Goal: Task Accomplishment & Management: Use online tool/utility

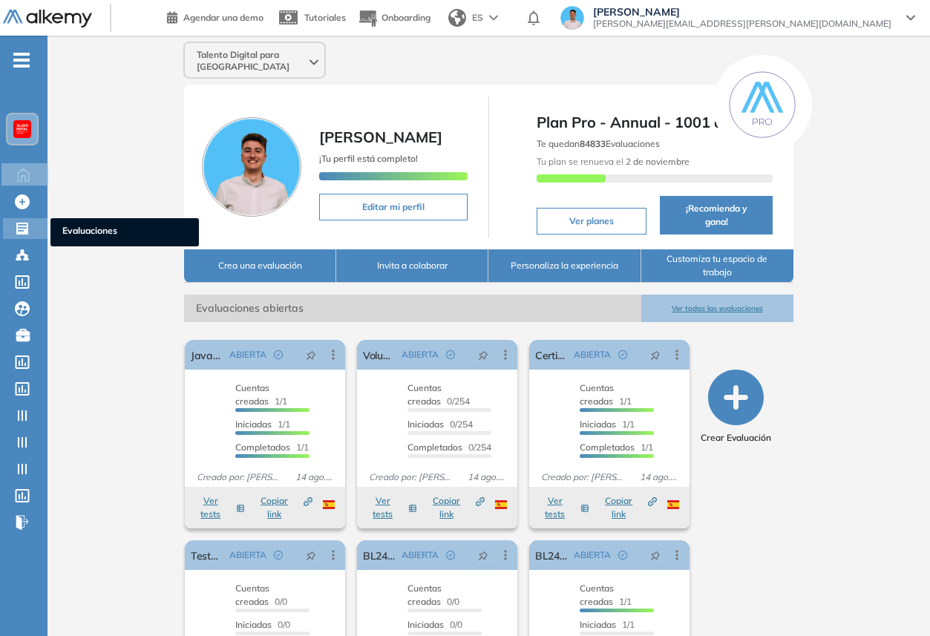
click at [40, 227] on div "Evaluaciones Evaluaciones" at bounding box center [25, 228] width 45 height 21
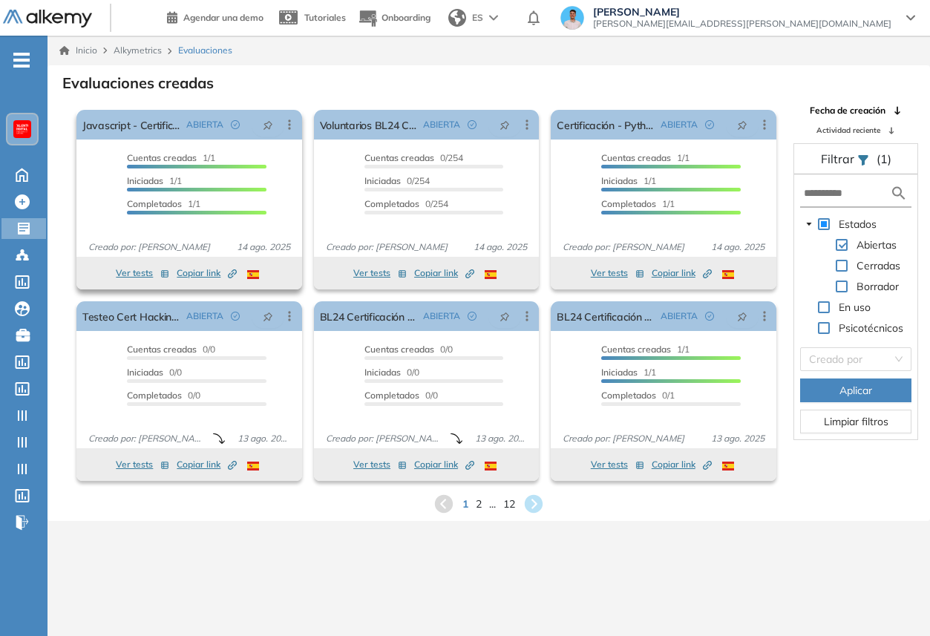
click at [175, 274] on div "Ver tests Copiar link Created by potrace 1.16, written by [PERSON_NAME] [DATE]-…" at bounding box center [189, 273] width 211 height 18
click at [218, 271] on span "Copiar link Created by potrace 1.16, written by [PERSON_NAME] [DATE]-[DATE]" at bounding box center [207, 272] width 60 height 13
click at [28, 138] on div at bounding box center [22, 129] width 30 height 30
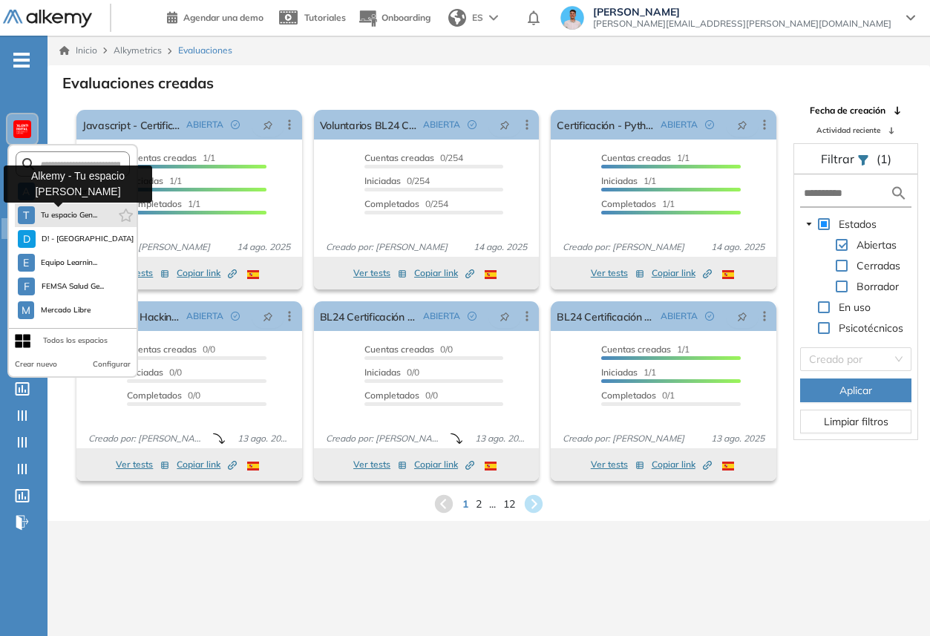
click at [58, 212] on span "Tu espacio Gen..." at bounding box center [69, 215] width 57 height 12
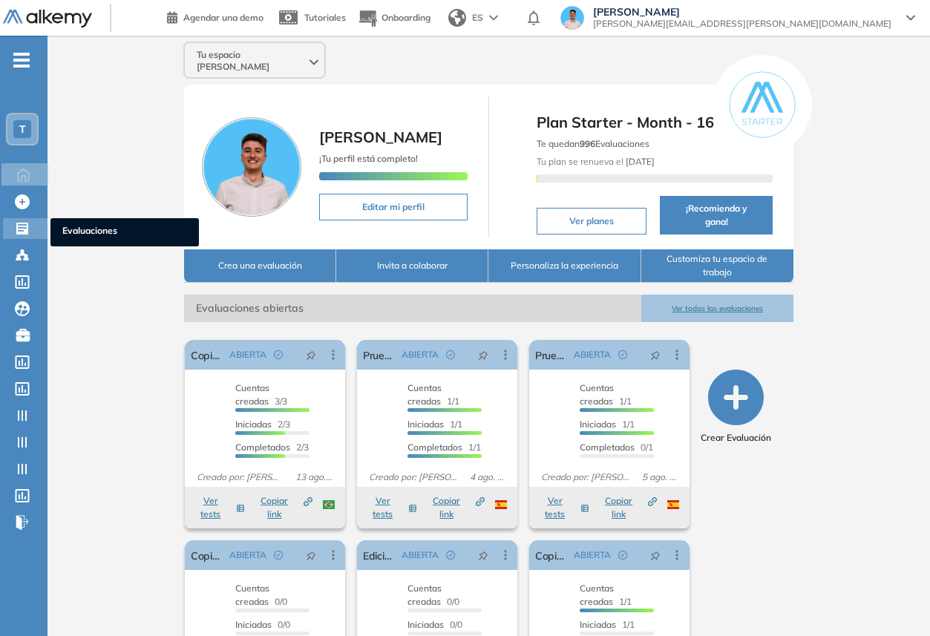
click at [46, 223] on div "Evaluaciones Evaluaciones" at bounding box center [25, 228] width 45 height 21
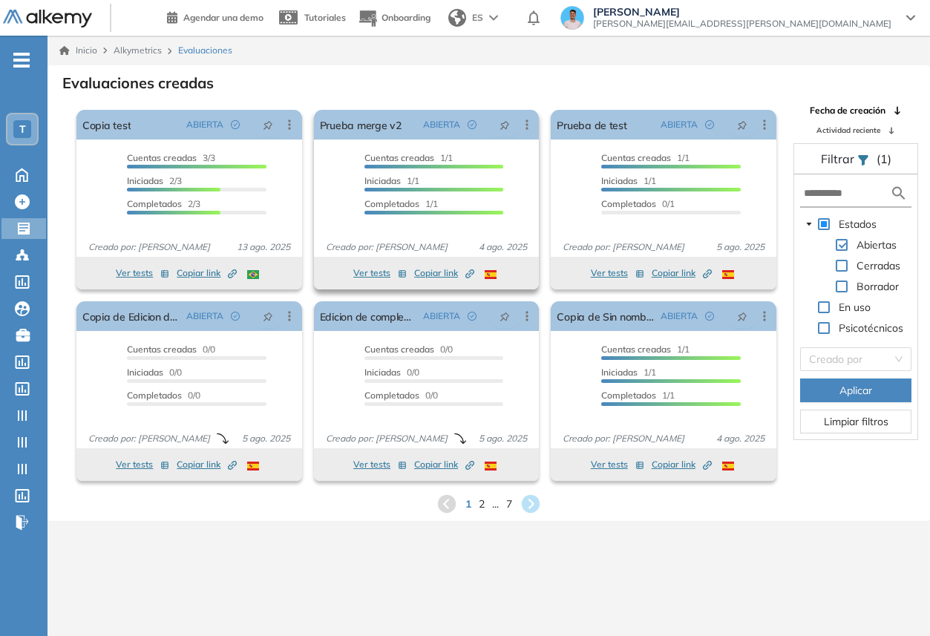
click at [383, 269] on button "Ver tests" at bounding box center [379, 273] width 53 height 18
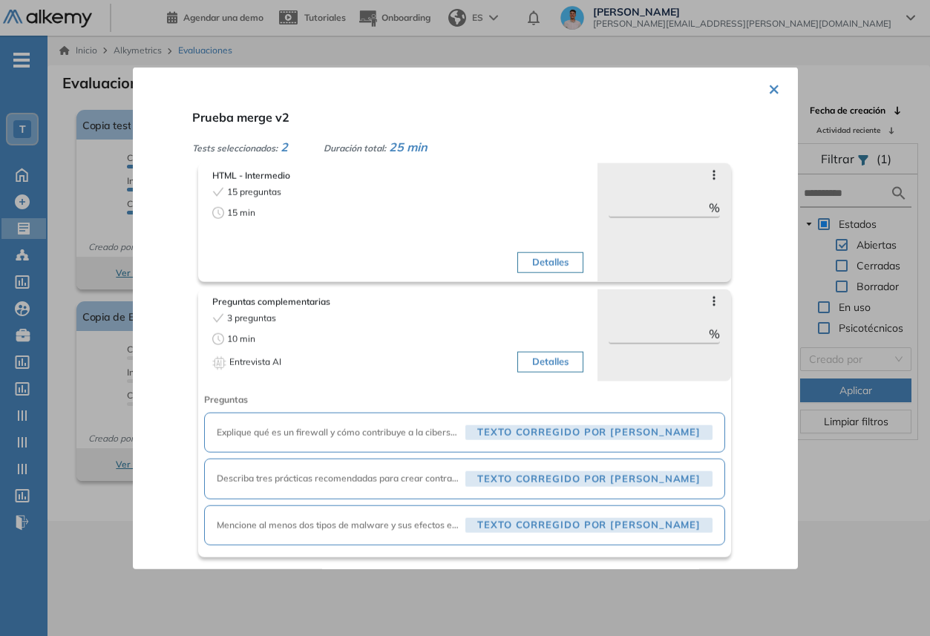
click at [387, 298] on span "Preguntas complementarias" at bounding box center [398, 301] width 372 height 13
drag, startPoint x: 856, startPoint y: 280, endPoint x: 839, endPoint y: 234, distance: 49.8
click at [435, 280] on div at bounding box center [465, 318] width 930 height 636
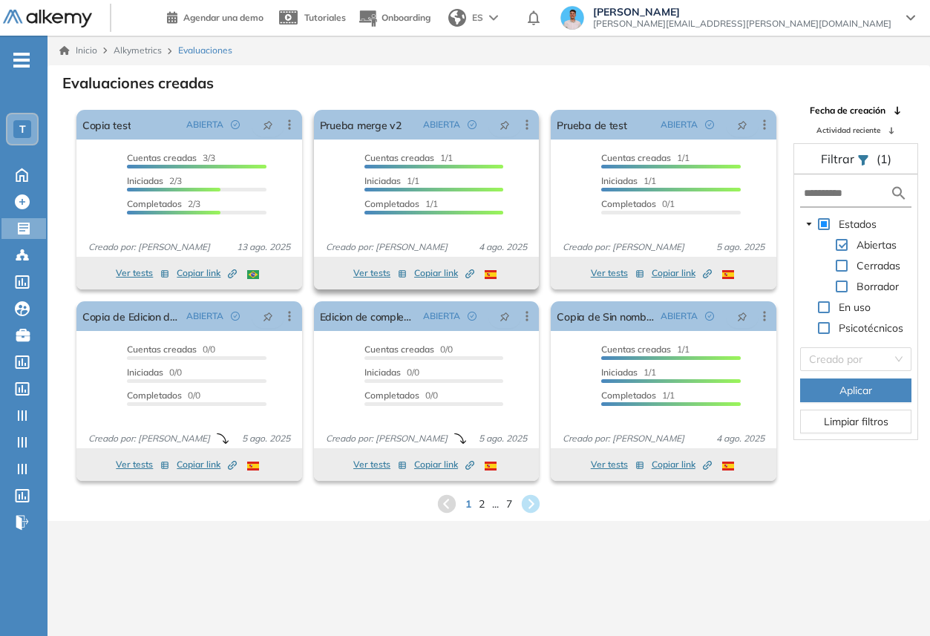
click at [435, 269] on span "Copiar link Created by potrace 1.16, written by [PERSON_NAME] [DATE]-[DATE]" at bounding box center [444, 272] width 60 height 13
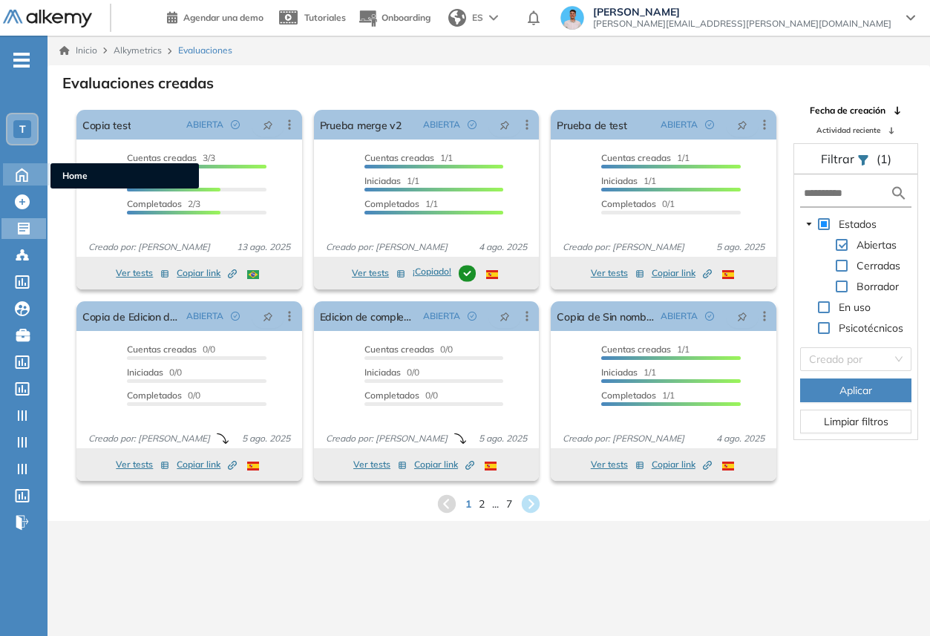
click at [30, 178] on icon at bounding box center [22, 174] width 26 height 18
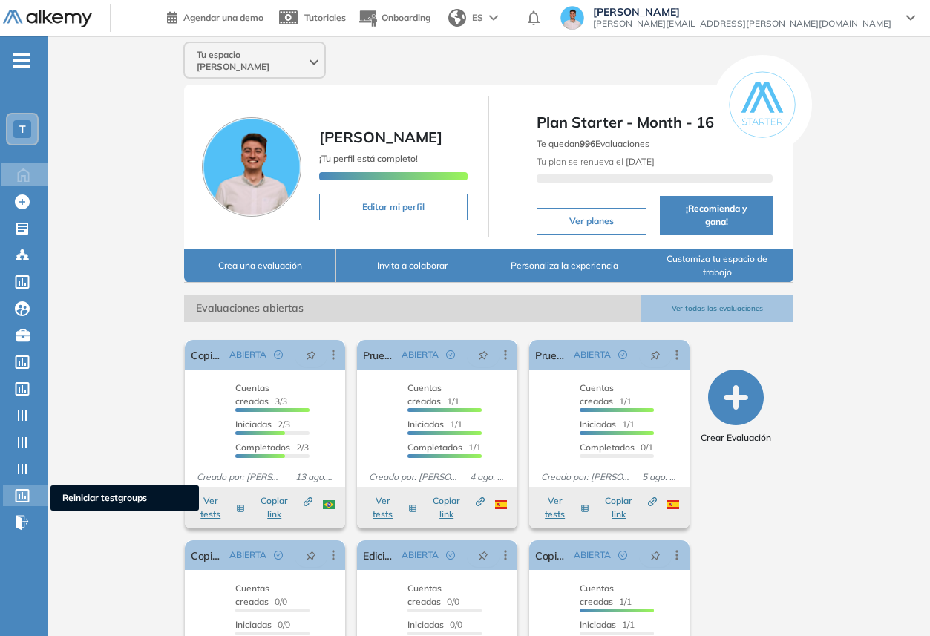
click at [26, 490] on icon at bounding box center [22, 495] width 15 height 13
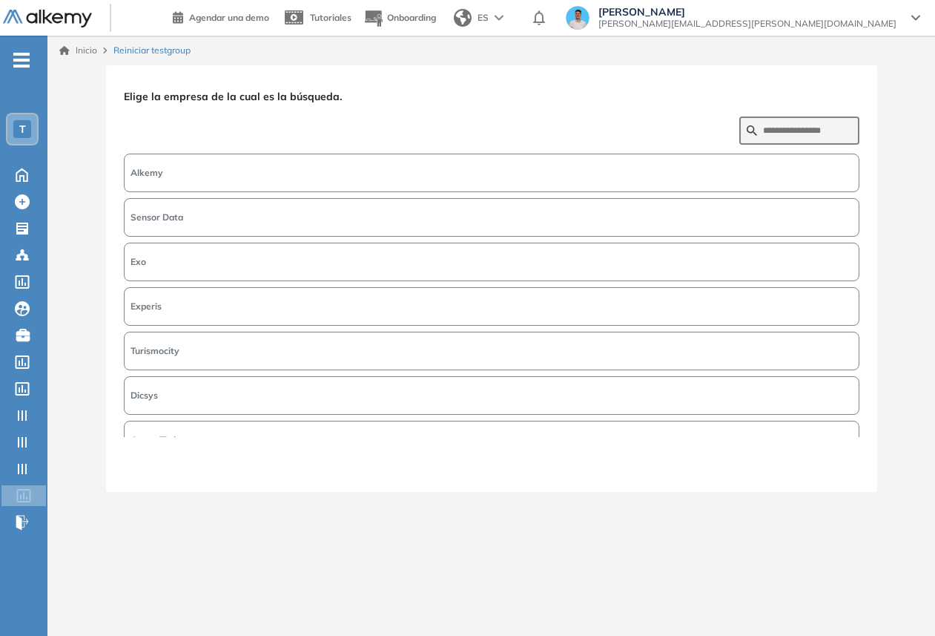
click at [435, 166] on button "Alkemy" at bounding box center [492, 173] width 736 height 39
click at [435, 456] on button "Siguiente" at bounding box center [828, 464] width 64 height 19
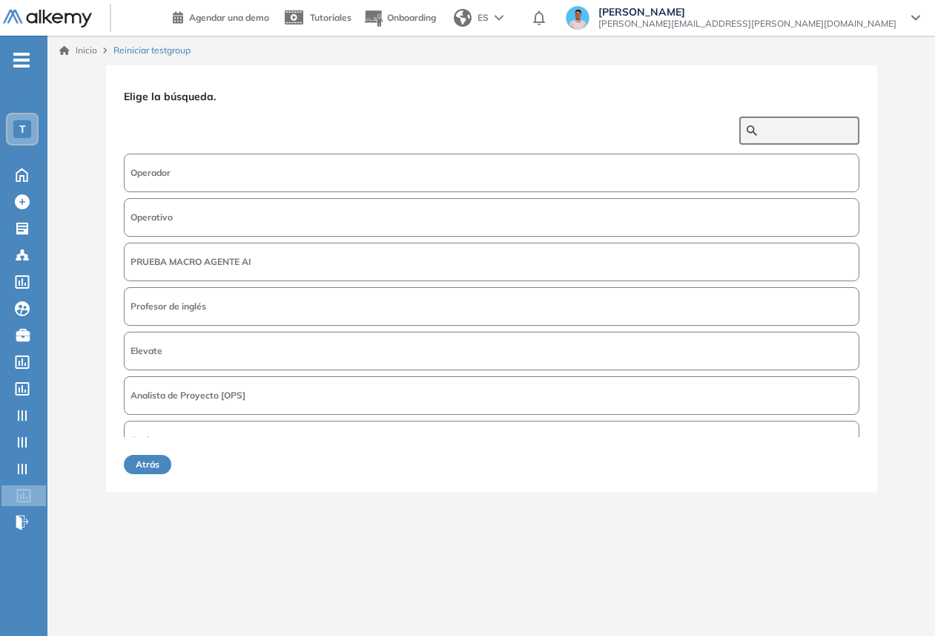
click at [435, 131] on input "text" at bounding box center [807, 130] width 89 height 13
type input "*****"
click at [375, 171] on button "Prueba merge v2" at bounding box center [492, 173] width 736 height 39
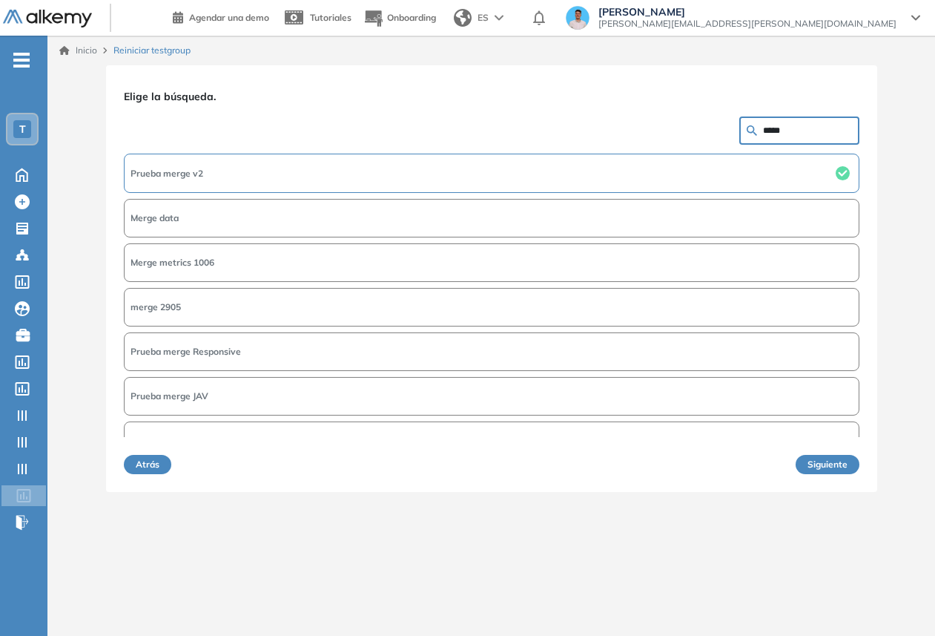
click at [435, 471] on button "Siguiente" at bounding box center [828, 464] width 64 height 19
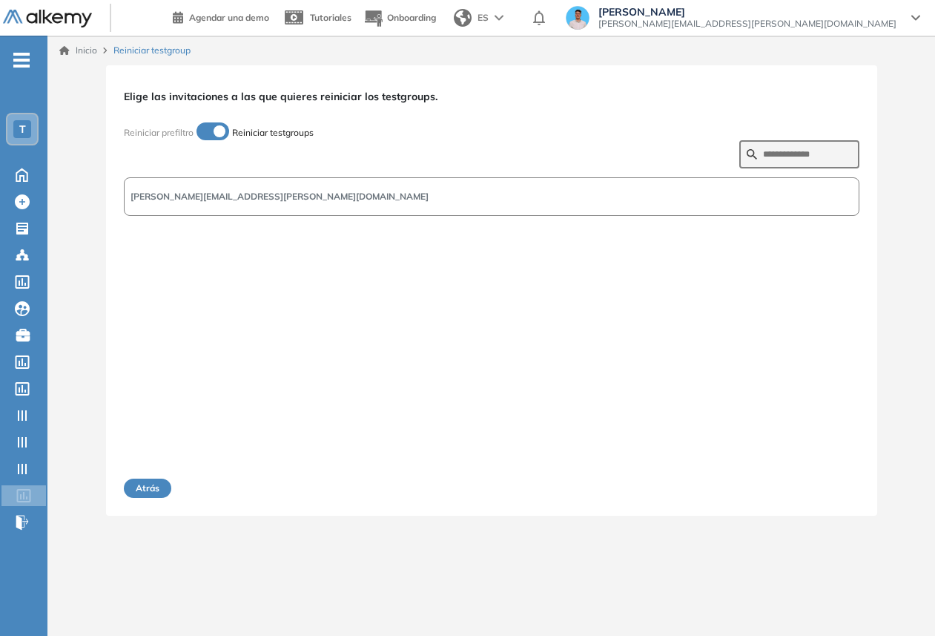
click at [280, 195] on span "[PERSON_NAME][EMAIL_ADDRESS][PERSON_NAME][DOMAIN_NAME]" at bounding box center [280, 196] width 298 height 13
click at [435, 478] on button "Siguiente" at bounding box center [828, 487] width 64 height 19
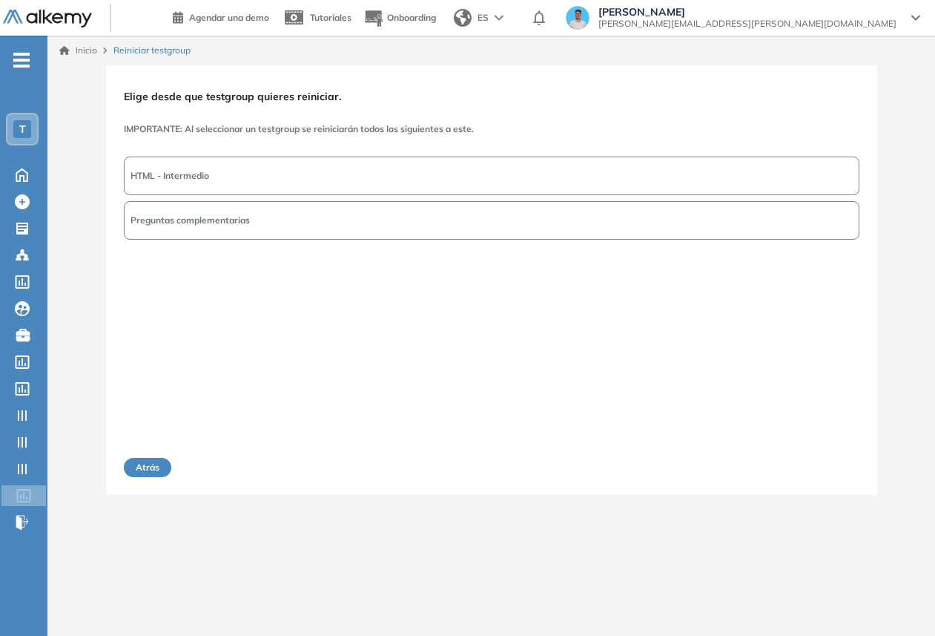
drag, startPoint x: 366, startPoint y: 175, endPoint x: 560, endPoint y: 283, distance: 222.1
click at [366, 175] on button "HTML - Intermedio" at bounding box center [492, 176] width 736 height 39
click at [435, 461] on button "Siguiente" at bounding box center [828, 467] width 64 height 19
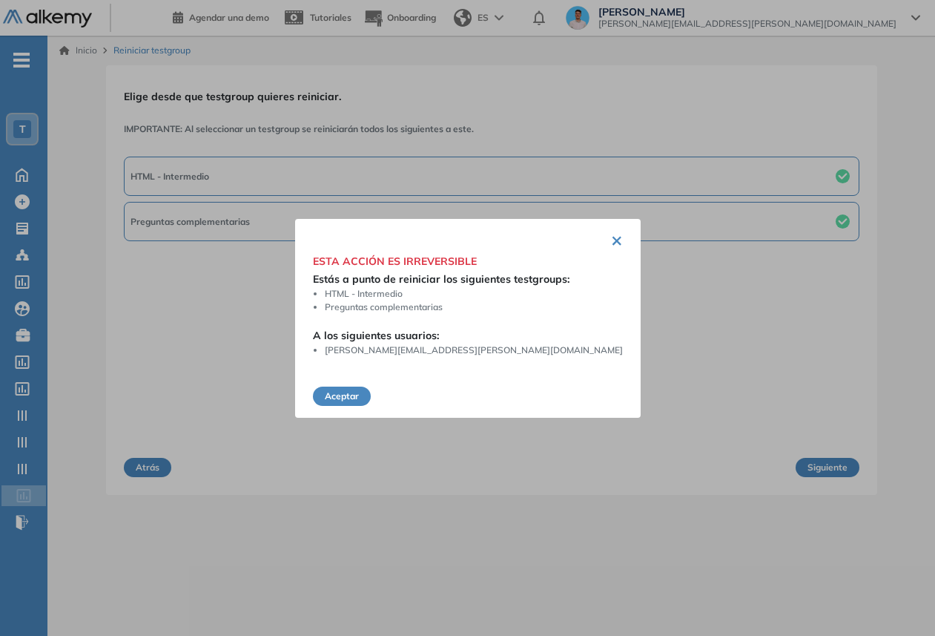
click at [371, 387] on button "Aceptar" at bounding box center [342, 396] width 58 height 19
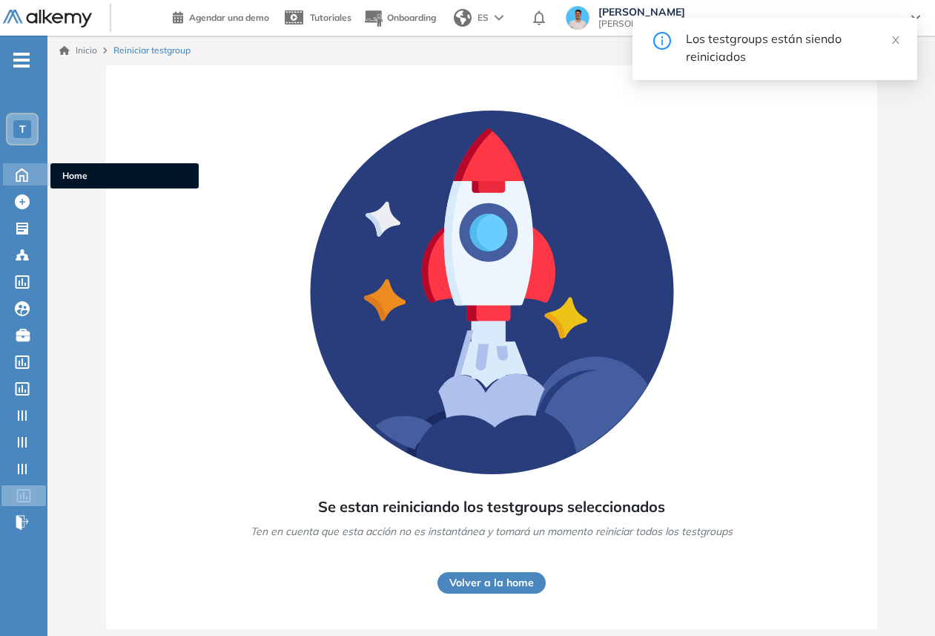
click at [31, 165] on icon at bounding box center [22, 174] width 26 height 18
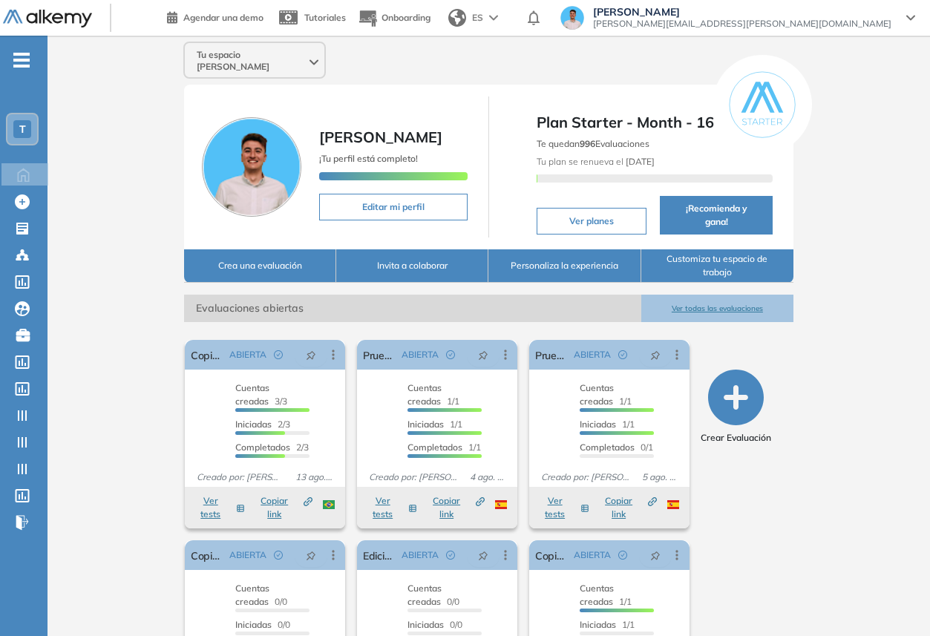
click at [51, 17] on img at bounding box center [47, 19] width 89 height 19
